Goal: Task Accomplishment & Management: Use online tool/utility

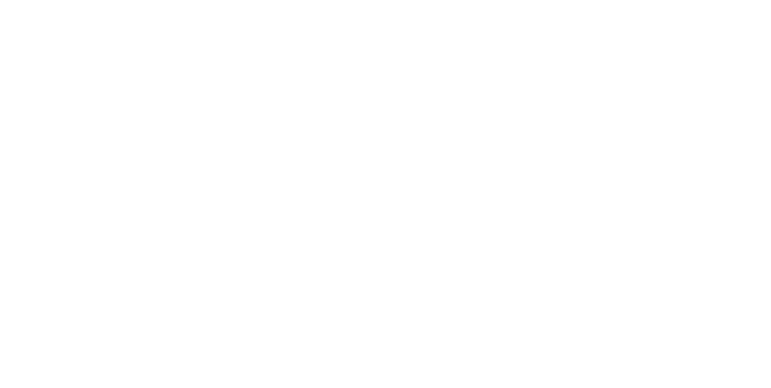
scroll to position [1, 0]
click at [500, 338] on button "button" at bounding box center [492, 339] width 15 height 15
click at [381, 187] on button "Clock On" at bounding box center [347, 190] width 66 height 19
click at [214, 340] on icon at bounding box center [210, 341] width 7 height 7
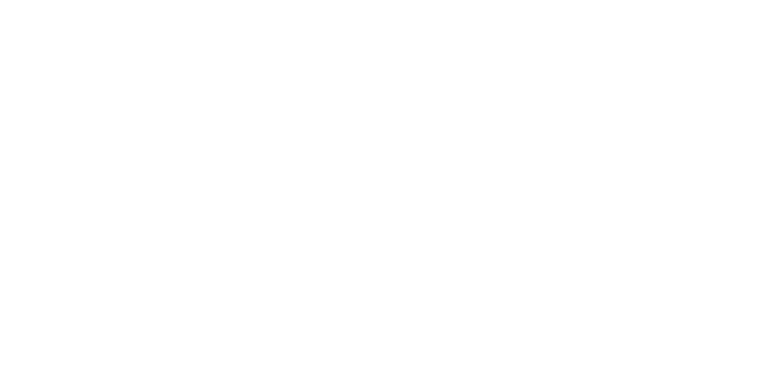
click at [512, 345] on button "button" at bounding box center [504, 339] width 15 height 15
click at [381, 189] on button "Clock Off" at bounding box center [347, 190] width 66 height 19
click at [644, 70] on button "Close" at bounding box center [622, 66] width 44 height 19
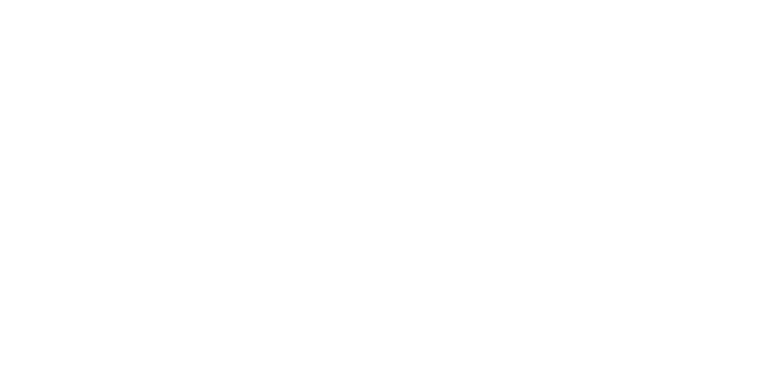
click at [111, 170] on div "Tracking" at bounding box center [94, 165] width 33 height 11
click at [469, 299] on icon "button" at bounding box center [466, 299] width 6 height 7
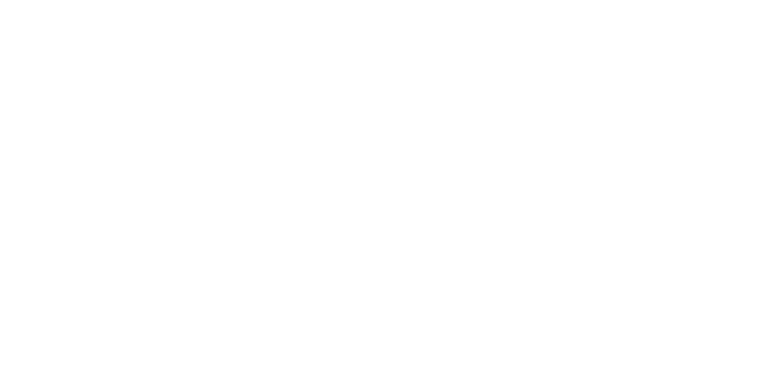
click at [381, 193] on button "Clock On" at bounding box center [347, 190] width 66 height 19
click at [160, 111] on button "Collaborate" at bounding box center [102, 105] width 114 height 30
